Goal: Task Accomplishment & Management: Manage account settings

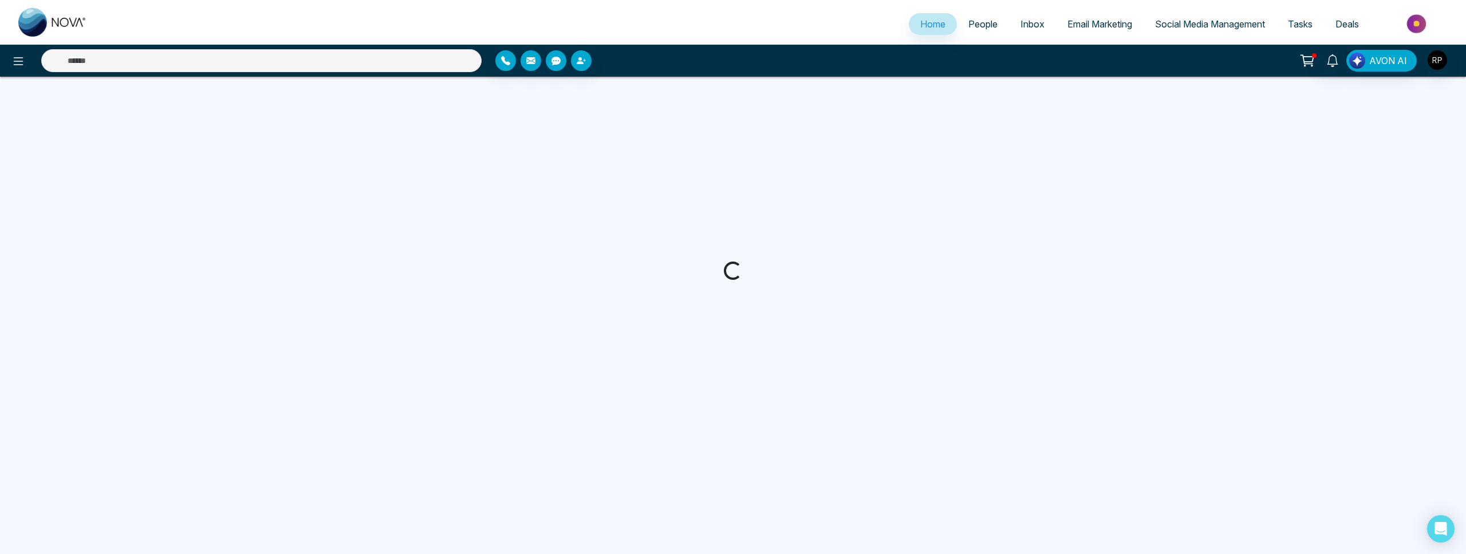
select select "*"
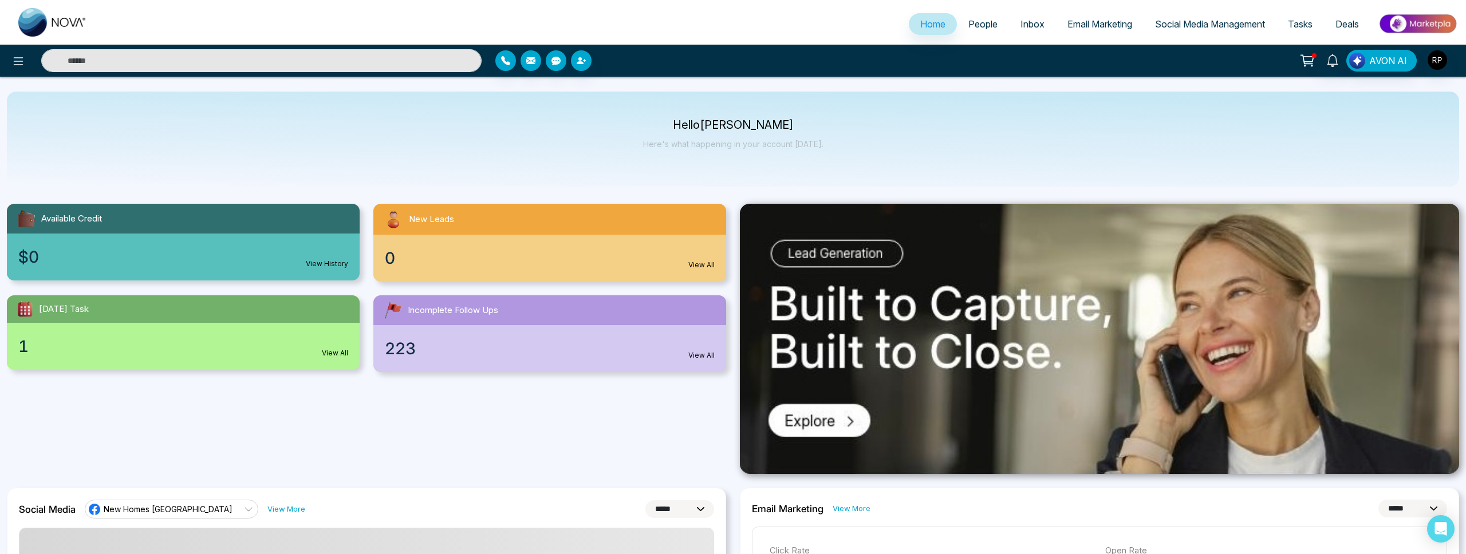
click at [985, 27] on span "People" at bounding box center [982, 23] width 29 height 11
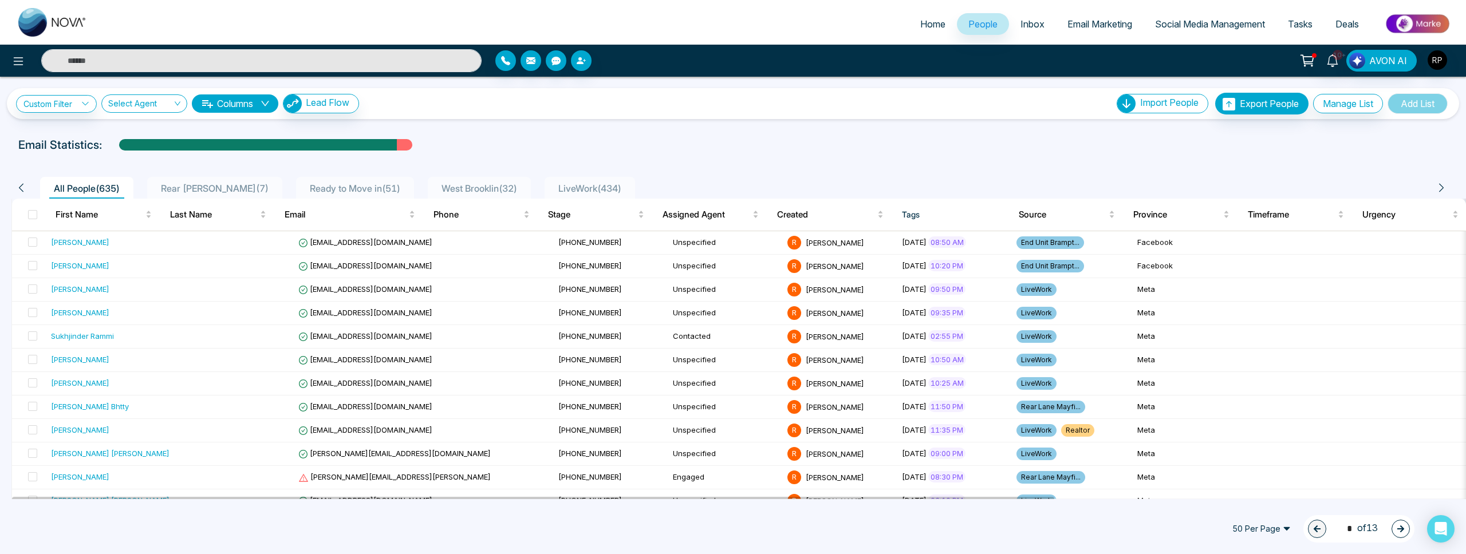
click at [554, 185] on span "LiveWork ( 434 )" at bounding box center [590, 188] width 72 height 11
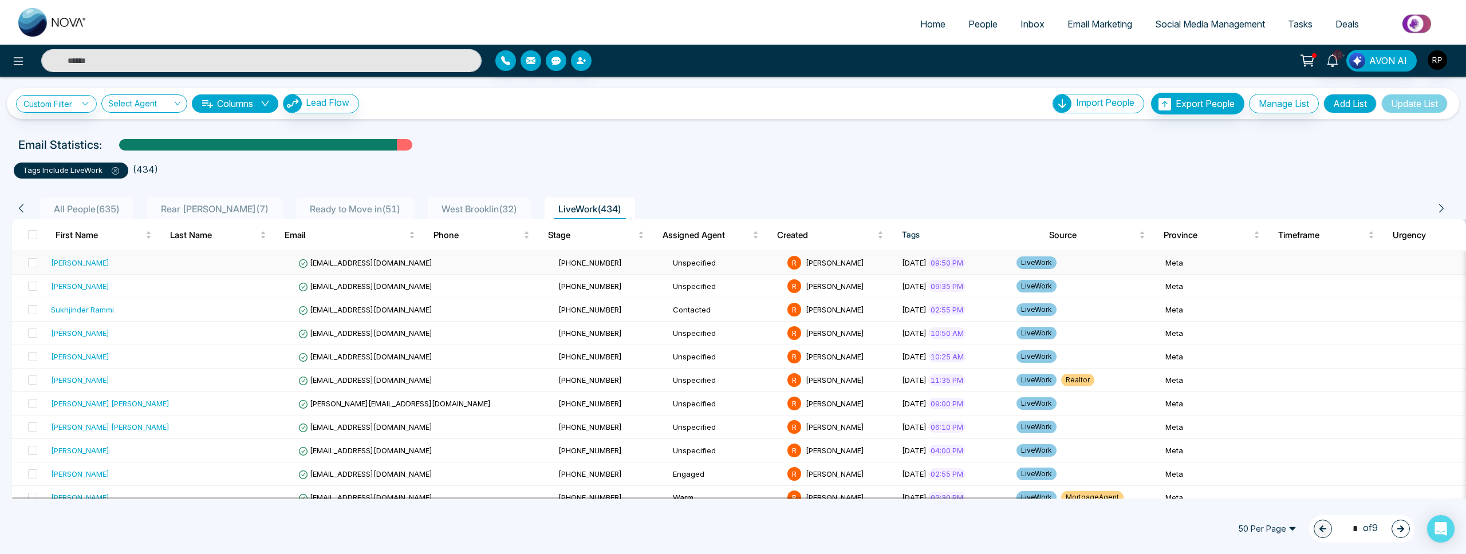
click at [98, 266] on div "[PERSON_NAME]" at bounding box center [80, 262] width 58 height 11
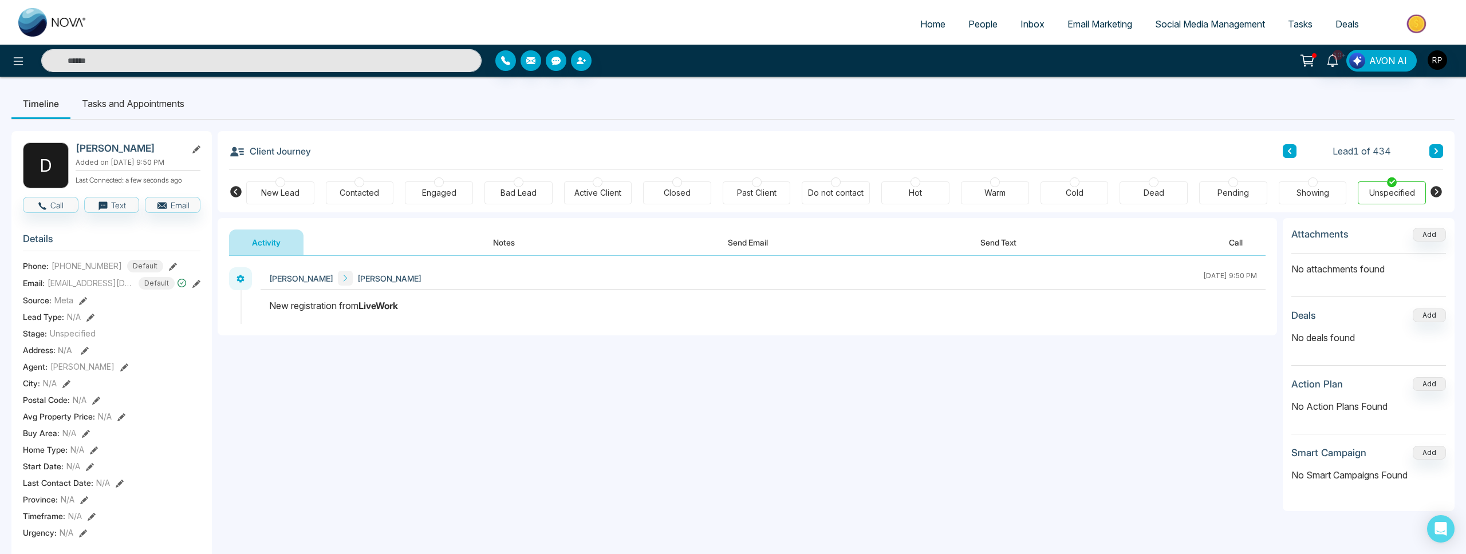
click at [511, 243] on button "Notes" at bounding box center [504, 243] width 68 height 26
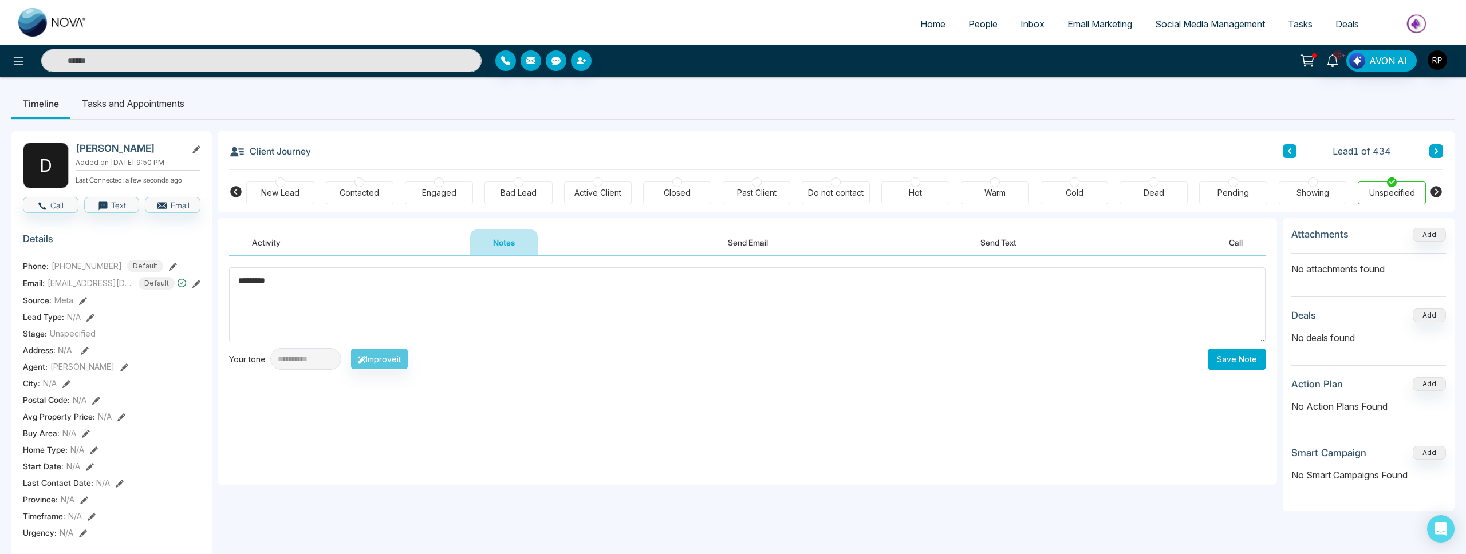
type textarea "*********"
click at [1225, 352] on button "Save Note" at bounding box center [1236, 359] width 57 height 21
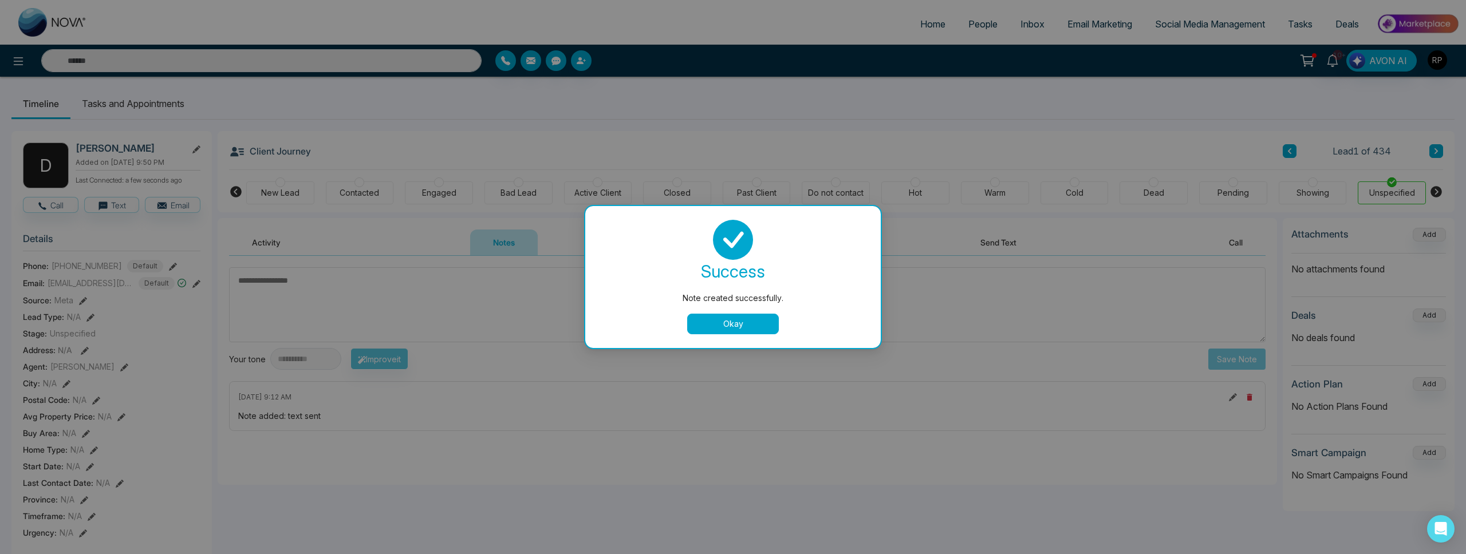
click at [741, 328] on button "Okay" at bounding box center [733, 324] width 92 height 21
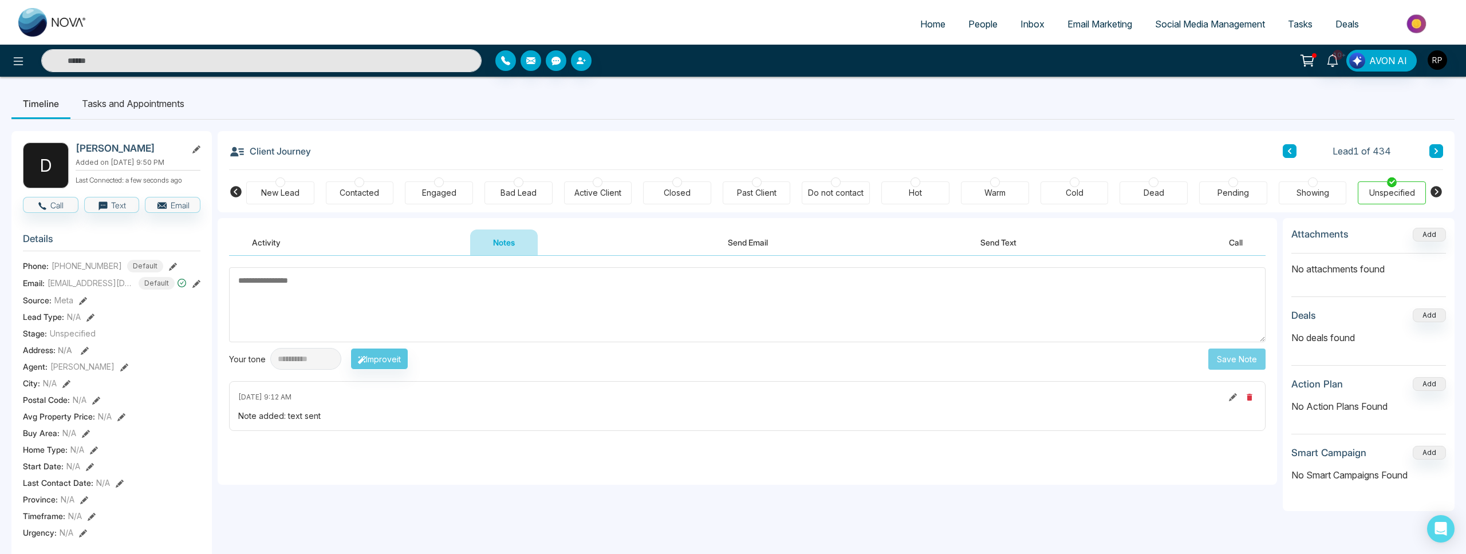
click at [1438, 156] on button at bounding box center [1436, 151] width 14 height 14
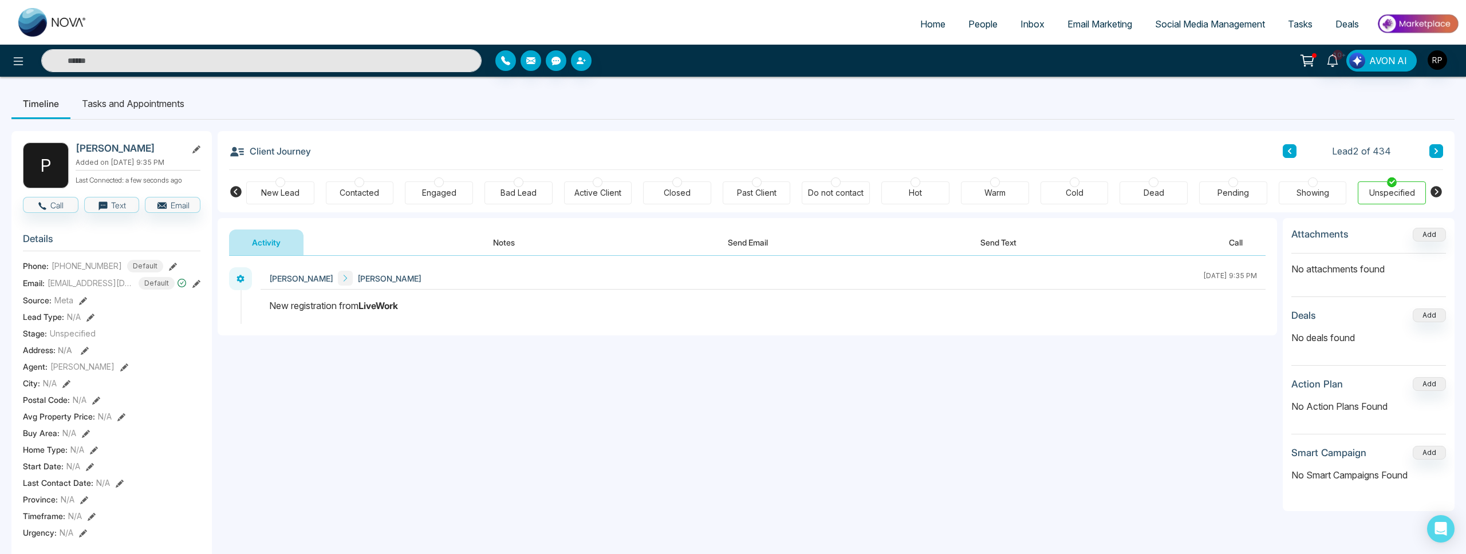
click at [512, 234] on button "Notes" at bounding box center [504, 243] width 68 height 26
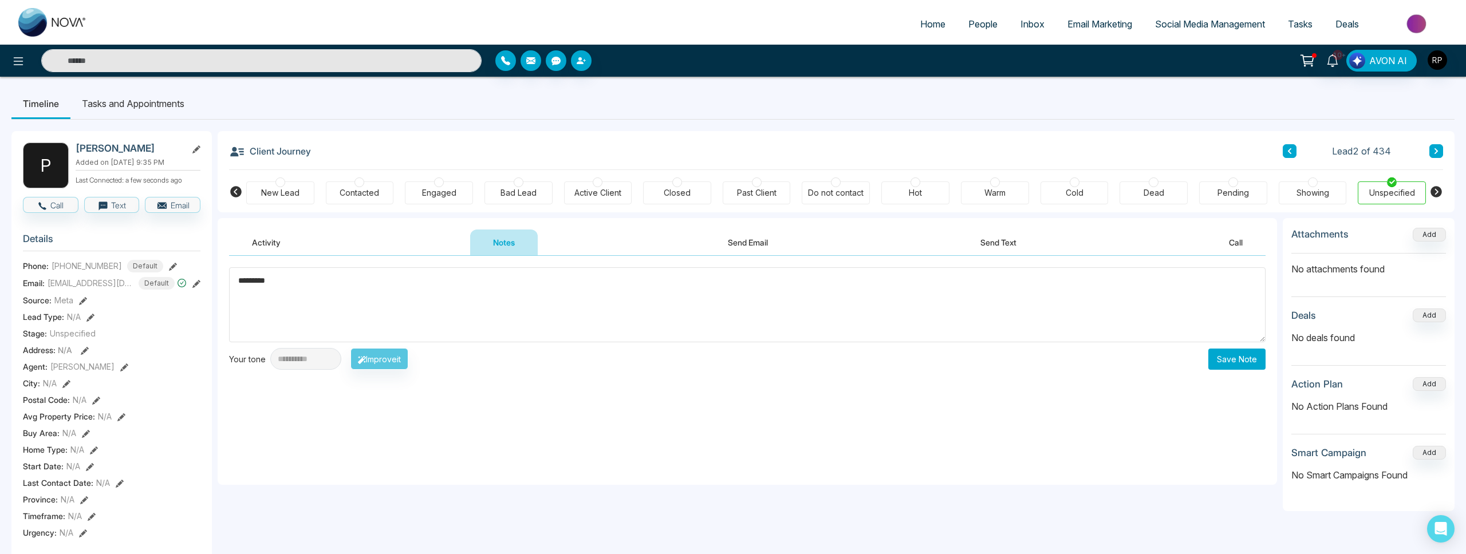
type textarea "*********"
click at [1241, 359] on button "Save Note" at bounding box center [1236, 359] width 57 height 21
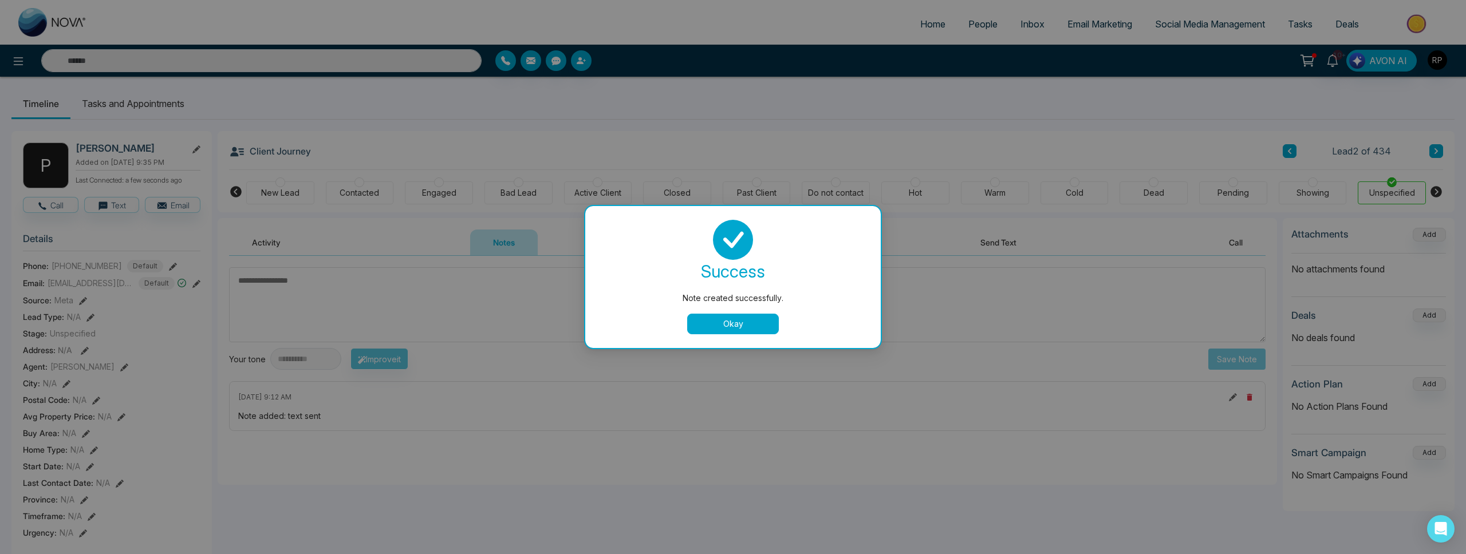
drag, startPoint x: 829, startPoint y: 290, endPoint x: 775, endPoint y: 313, distance: 58.7
click at [796, 301] on div "success Note created successfully. Okay" at bounding box center [733, 277] width 268 height 115
click at [751, 319] on button "Okay" at bounding box center [733, 324] width 92 height 21
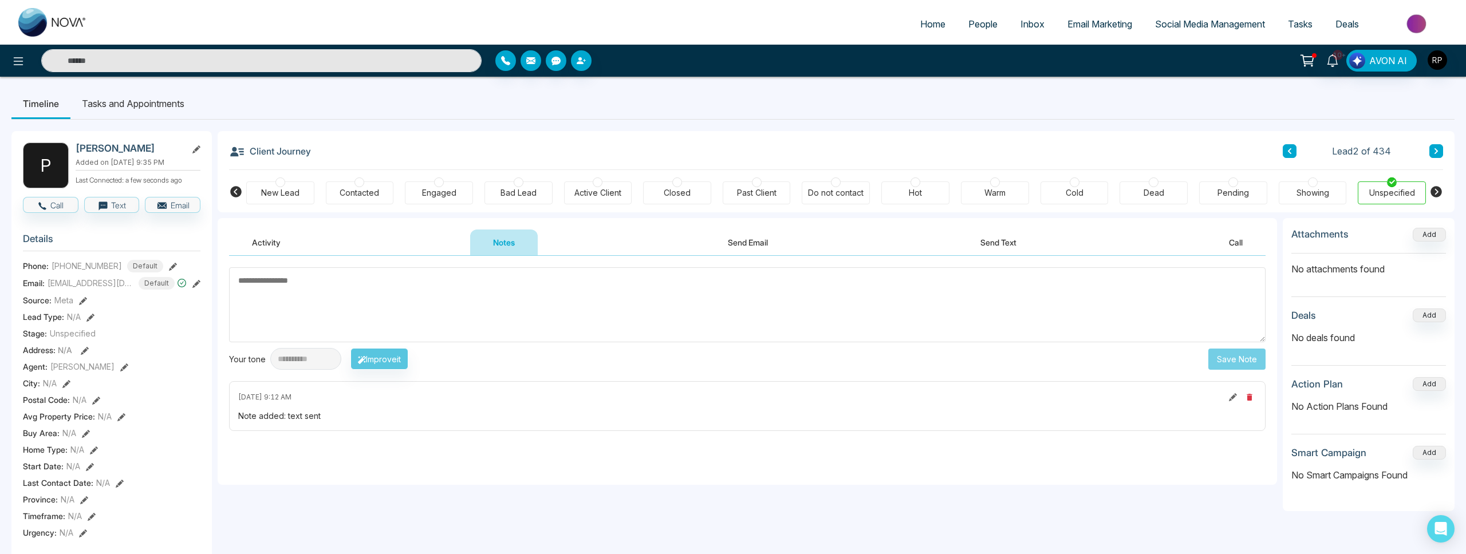
click at [1440, 148] on button at bounding box center [1436, 151] width 14 height 14
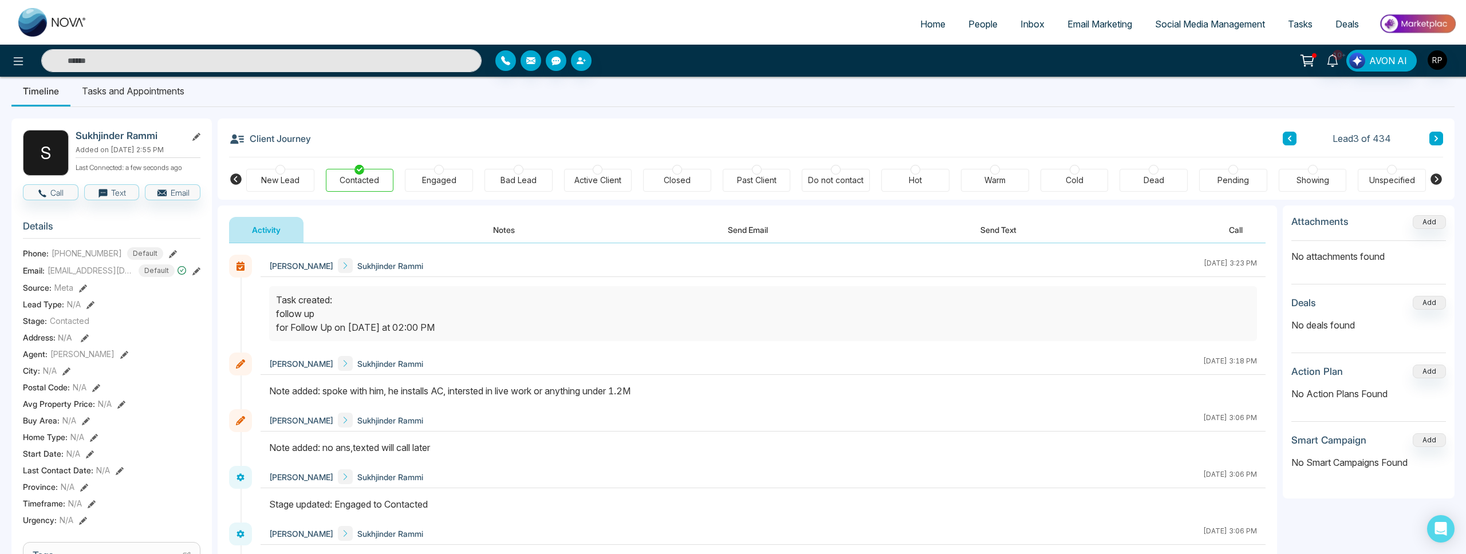
scroll to position [12, 0]
click at [1439, 140] on button at bounding box center [1436, 139] width 14 height 14
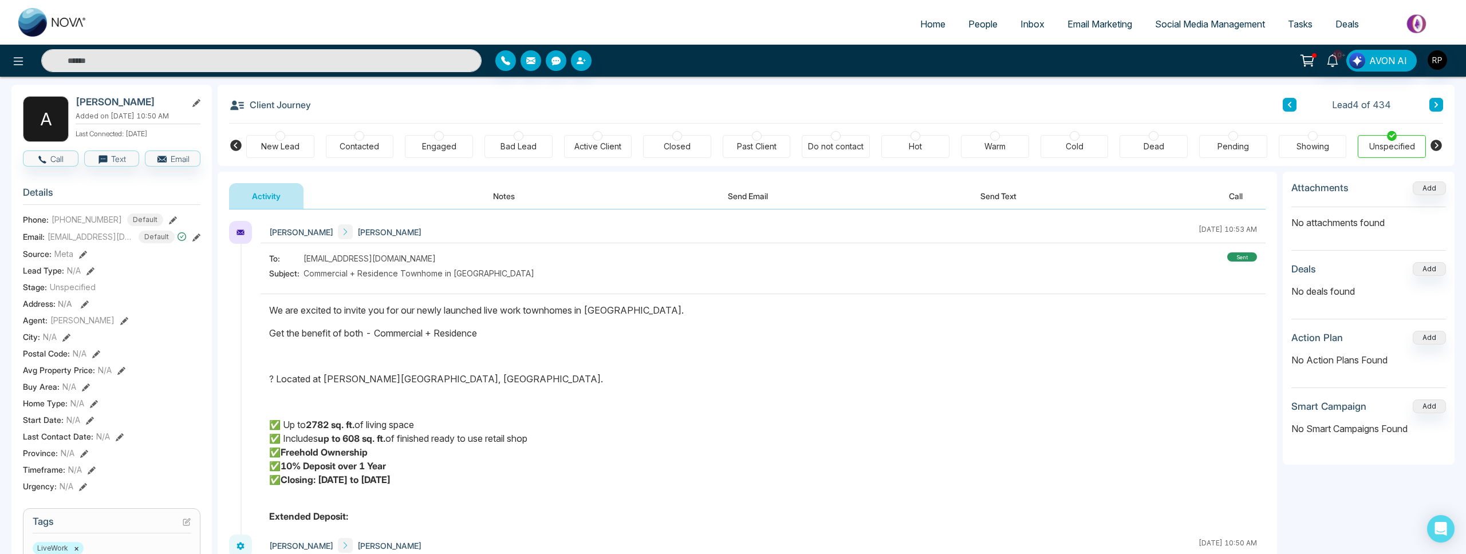
scroll to position [48, 0]
